Goal: Task Accomplishment & Management: Manage account settings

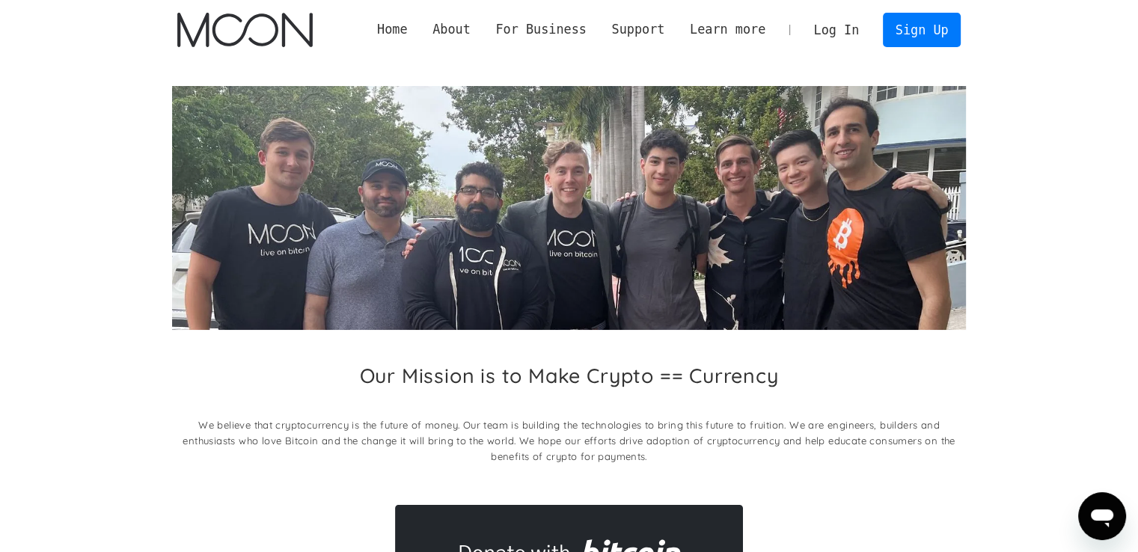
click at [837, 26] on link "Log In" at bounding box center [836, 29] width 70 height 33
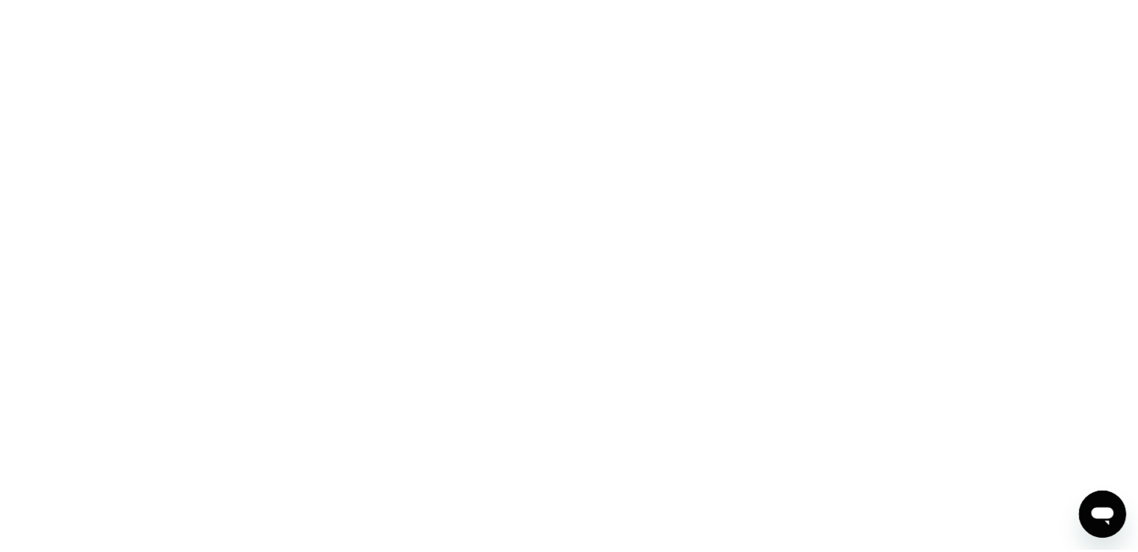
scroll to position [644, 0]
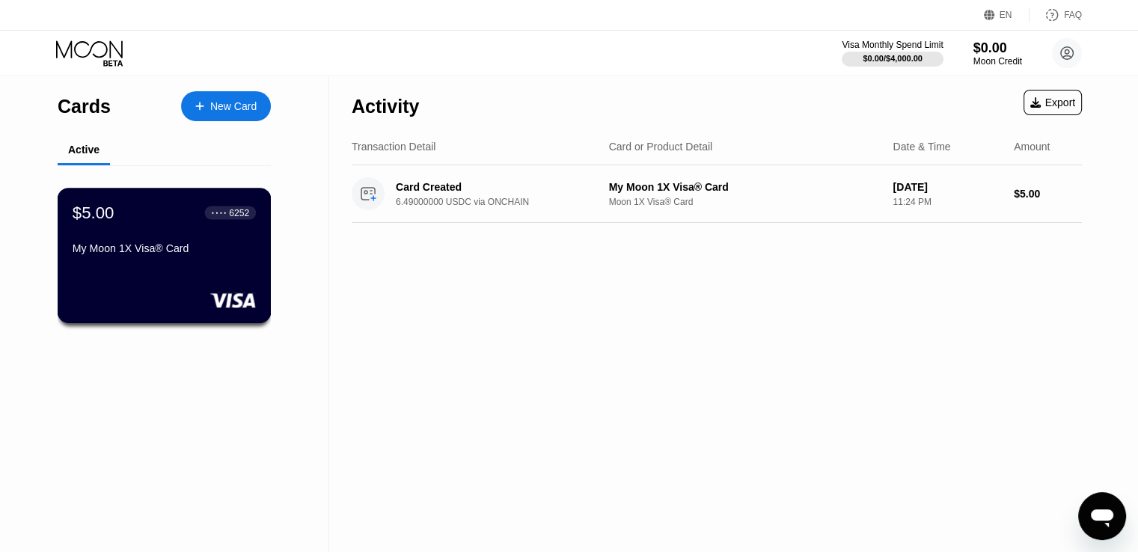
click at [179, 250] on div "My Moon 1X Visa® Card" at bounding box center [164, 248] width 183 height 12
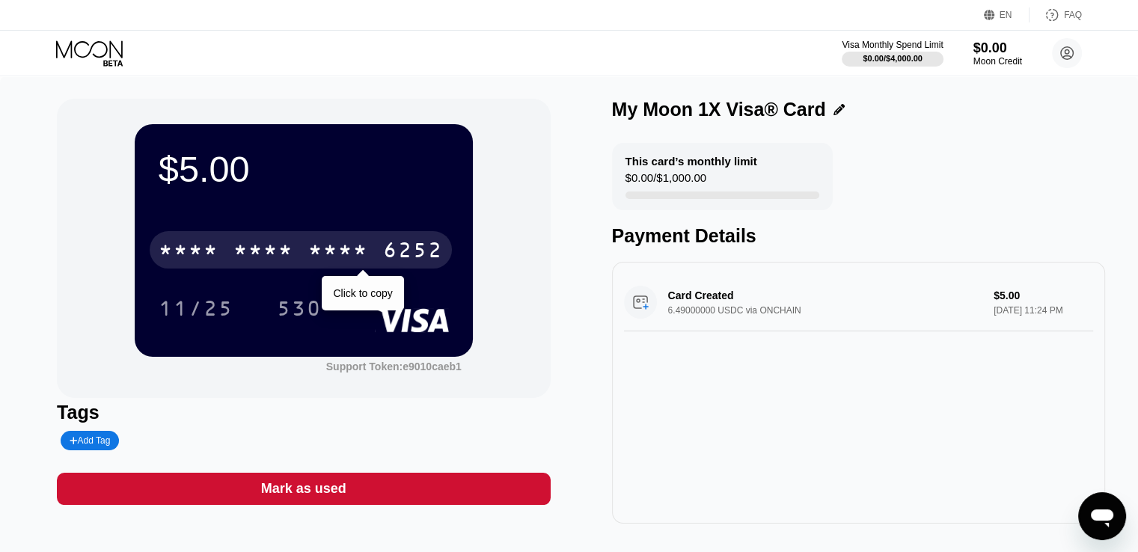
click at [344, 261] on div "* * * *" at bounding box center [338, 252] width 60 height 24
click at [337, 255] on div "2572" at bounding box center [338, 252] width 60 height 24
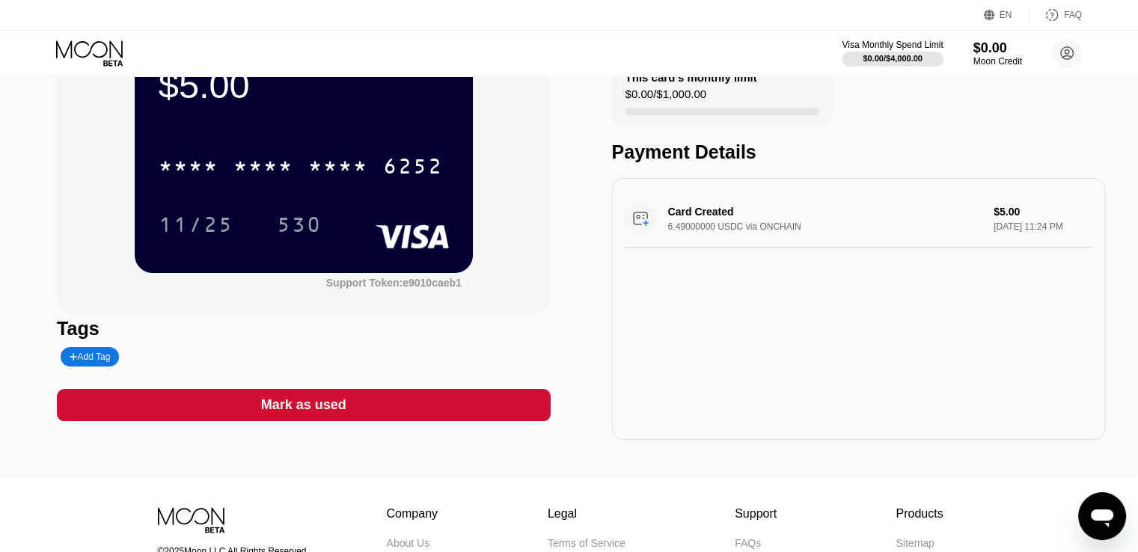
scroll to position [75, 0]
